Goal: Entertainment & Leisure: Consume media (video, audio)

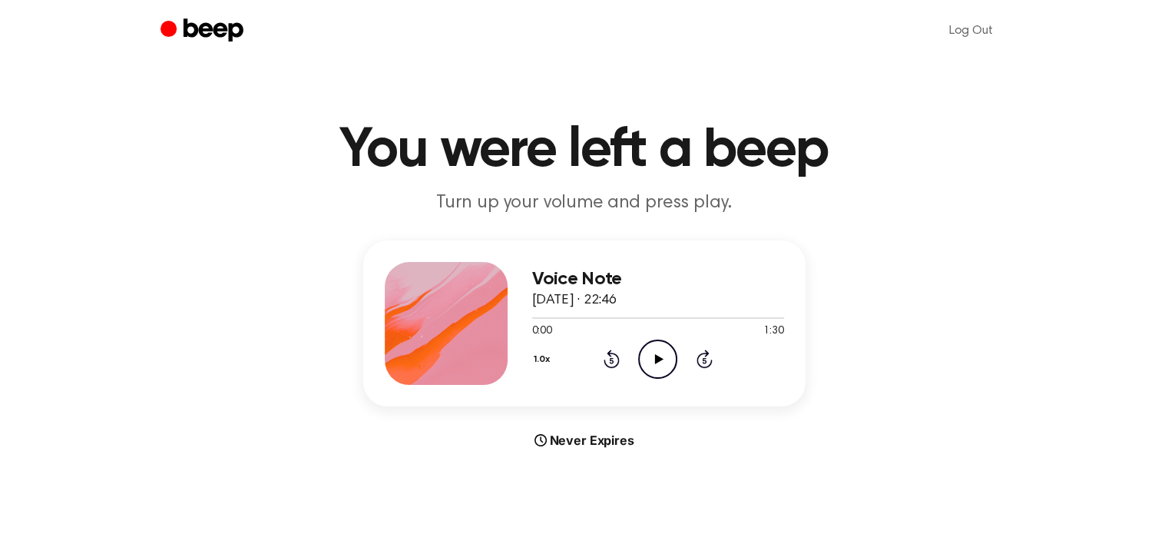
click at [670, 349] on icon "Play Audio" at bounding box center [657, 358] width 39 height 39
click at [643, 357] on icon "Play Audio" at bounding box center [657, 358] width 39 height 39
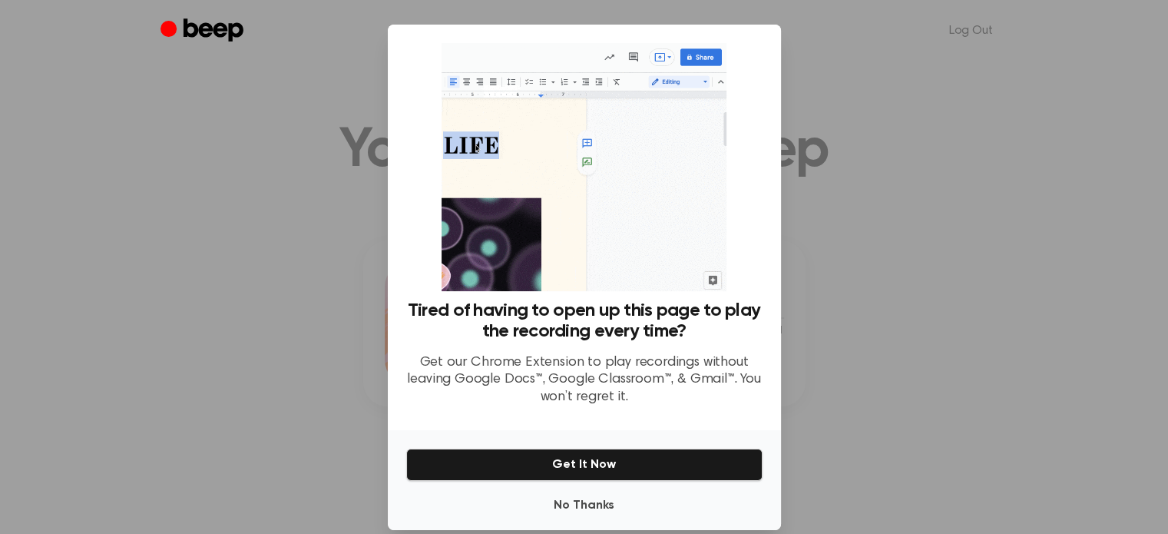
click at [814, 65] on div at bounding box center [584, 267] width 1168 height 534
click at [598, 504] on button "No Thanks" at bounding box center [584, 505] width 356 height 31
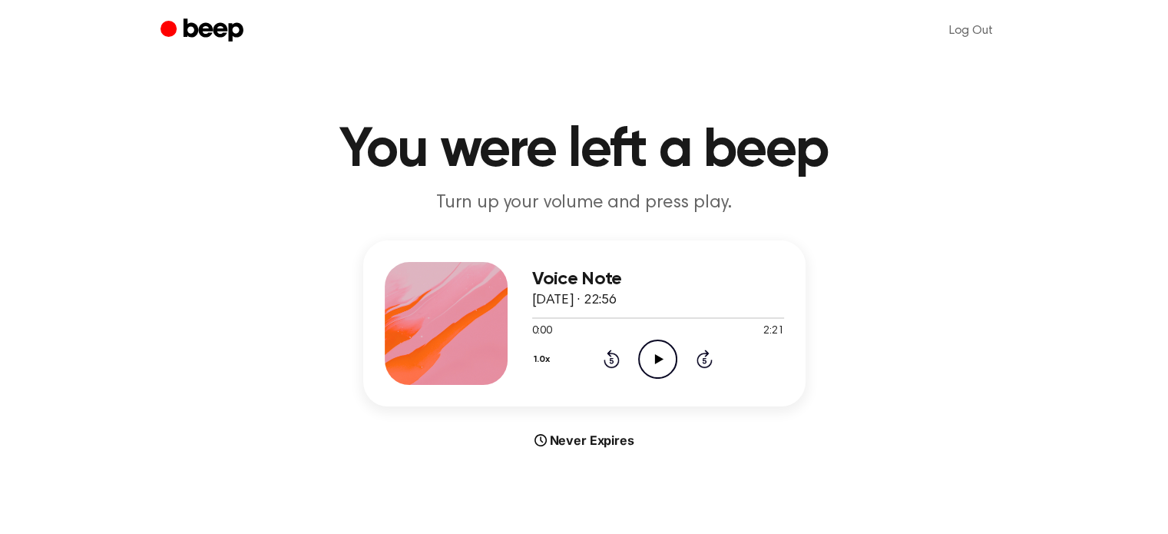
click at [651, 346] on icon "Play Audio" at bounding box center [657, 358] width 39 height 39
